Goal: Navigation & Orientation: Find specific page/section

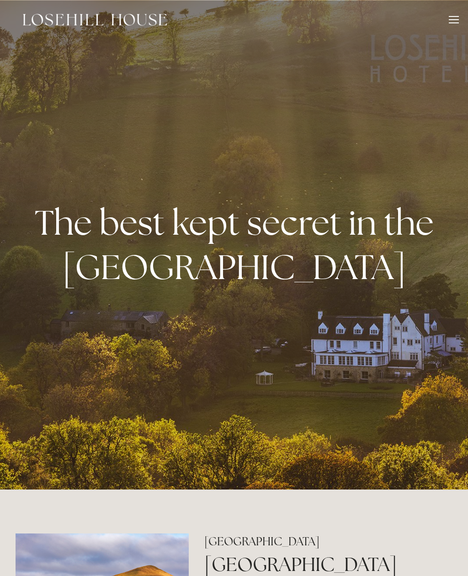
click at [458, 21] on div at bounding box center [454, 21] width 10 height 10
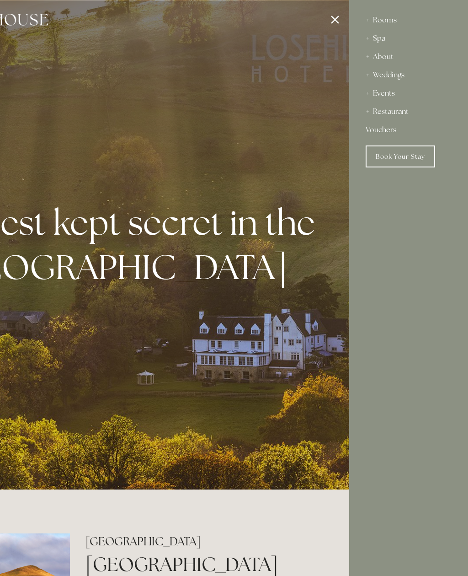
click at [336, 16] on div at bounding box center [115, 288] width 468 height 576
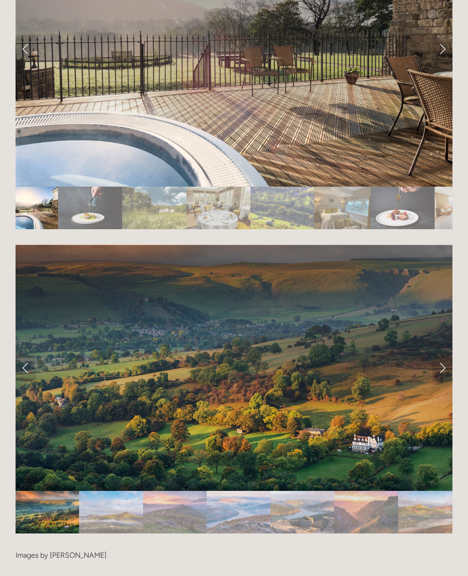
click at [443, 354] on link "Next Slide" at bounding box center [443, 367] width 20 height 27
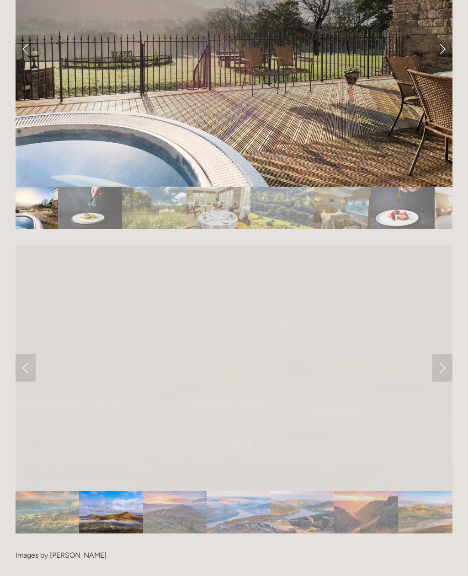
scroll to position [1823, 0]
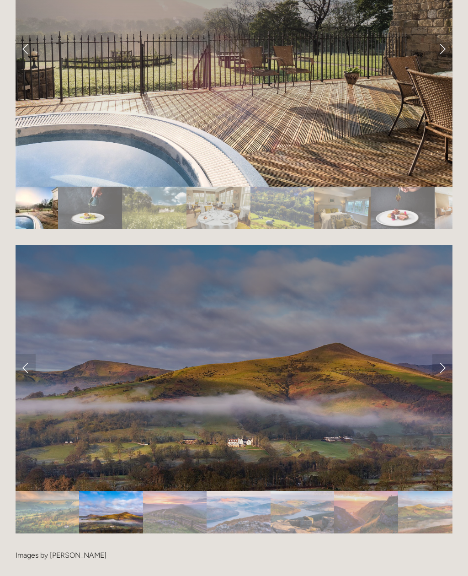
click at [444, 354] on link "Next Slide" at bounding box center [443, 367] width 20 height 27
click at [441, 354] on link "Next Slide" at bounding box center [443, 367] width 20 height 27
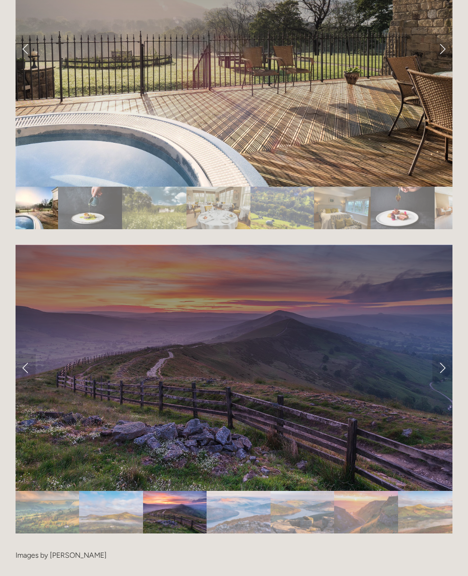
click at [444, 354] on link "Next Slide" at bounding box center [443, 367] width 20 height 27
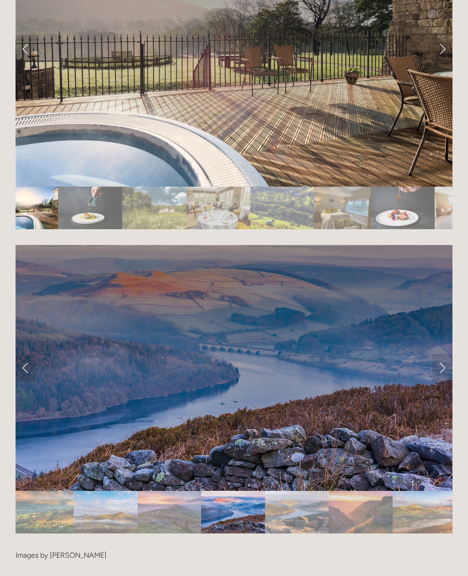
click at [441, 354] on link "Next Slide" at bounding box center [443, 367] width 20 height 27
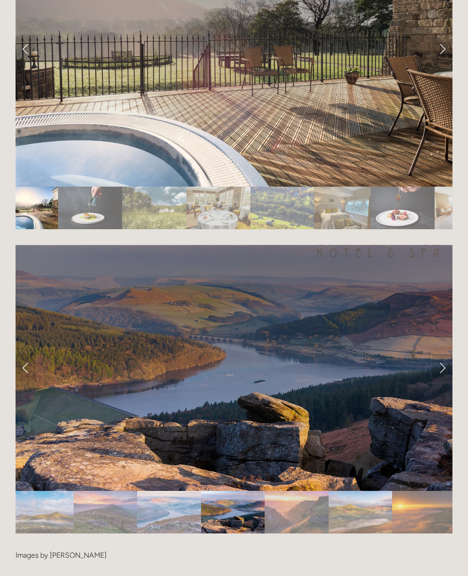
click at [446, 354] on link "Next Slide" at bounding box center [443, 367] width 20 height 27
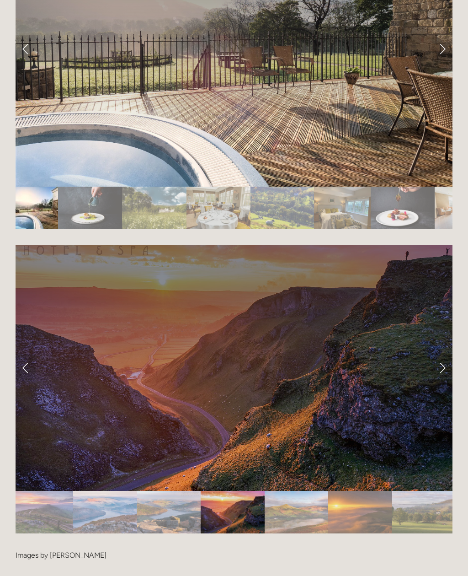
click at [441, 354] on link "Next Slide" at bounding box center [443, 367] width 20 height 27
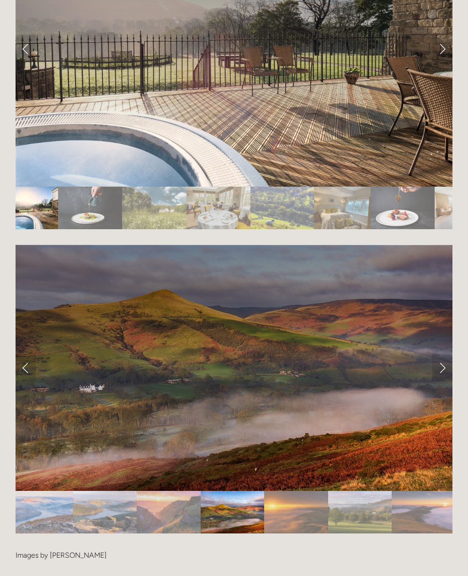
click at [443, 354] on link "Next Slide" at bounding box center [443, 367] width 20 height 27
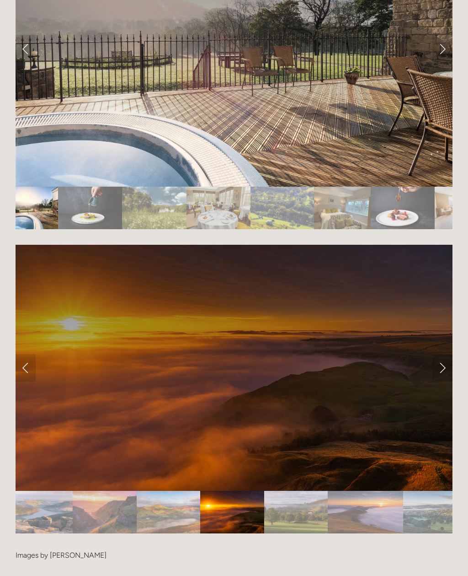
click at [446, 354] on link "Next Slide" at bounding box center [443, 367] width 20 height 27
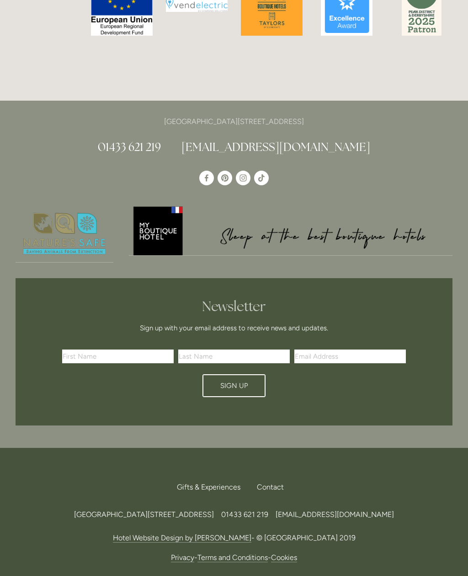
scroll to position [2692, 0]
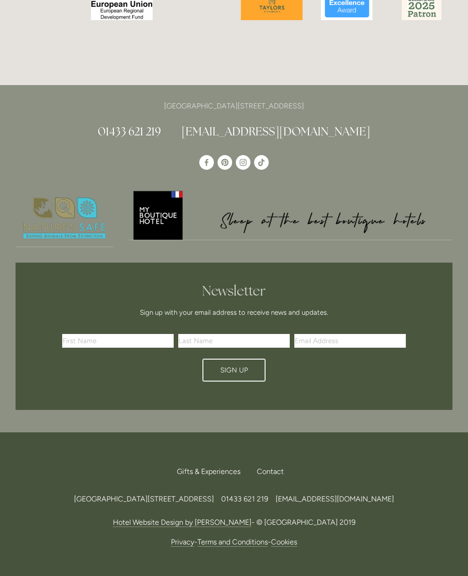
click at [270, 461] on div "Contact" at bounding box center [271, 471] width 42 height 20
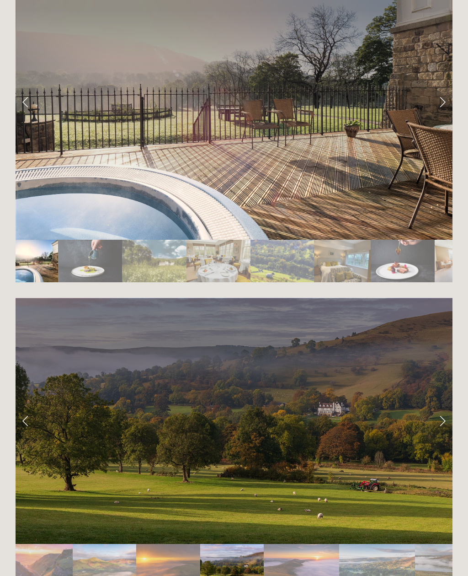
scroll to position [1762, 0]
